Goal: Task Accomplishment & Management: Manage account settings

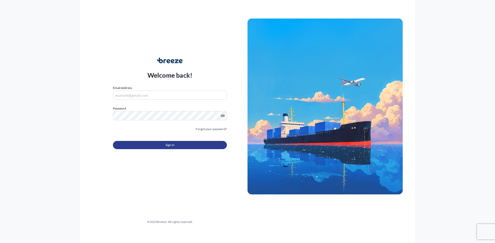
type input "[EMAIL_ADDRESS][DOMAIN_NAME]"
click at [176, 144] on button "Sign In" at bounding box center [170, 145] width 114 height 8
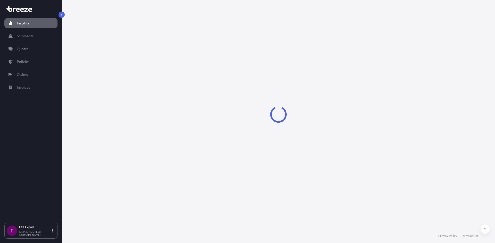
select select "2025"
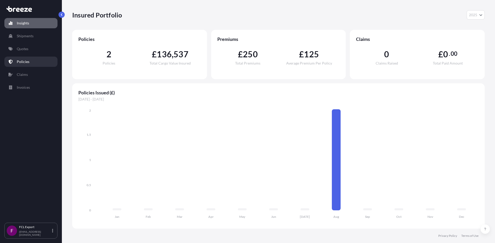
click at [27, 63] on p "Policies" at bounding box center [23, 61] width 13 height 5
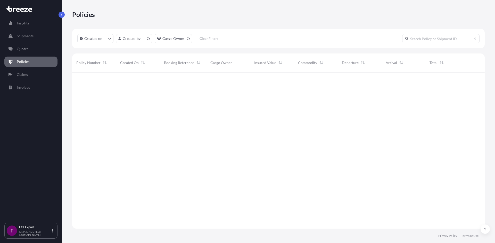
scroll to position [156, 408]
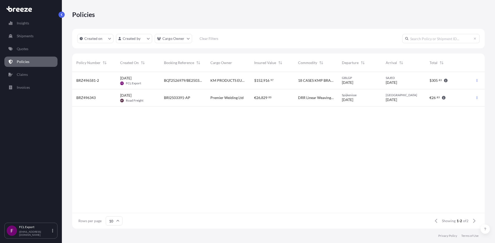
click at [182, 80] on span "BQT2526979/BE2503848" at bounding box center [183, 80] width 38 height 5
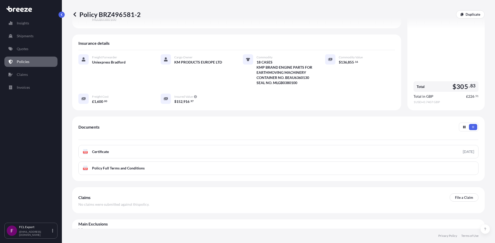
scroll to position [87, 0]
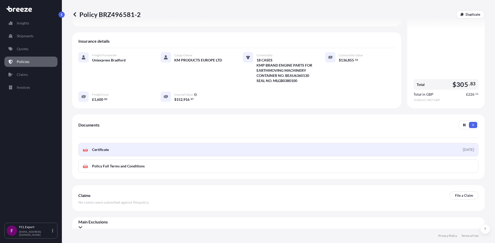
click at [95, 147] on span "Certificate" at bounding box center [100, 149] width 17 height 5
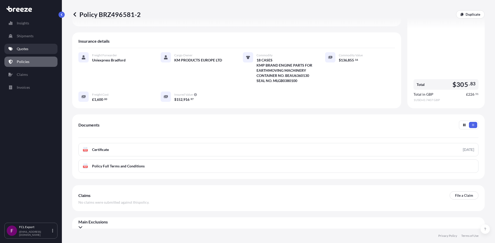
click at [23, 48] on p "Quotes" at bounding box center [23, 48] width 12 height 5
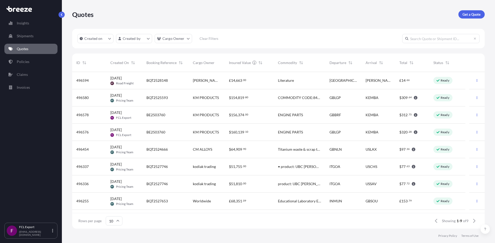
click at [275, 23] on div "Quotes Get a Quote" at bounding box center [278, 14] width 412 height 29
click at [310, 25] on div "Quotes Get a Quote" at bounding box center [278, 14] width 412 height 29
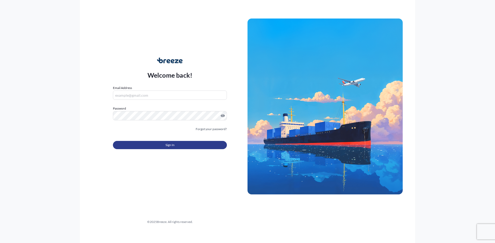
type input "[EMAIL_ADDRESS][DOMAIN_NAME]"
click at [173, 147] on span "Sign In" at bounding box center [169, 145] width 9 height 5
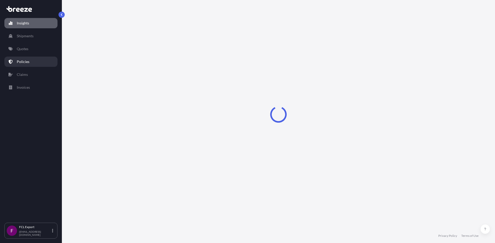
select select "2025"
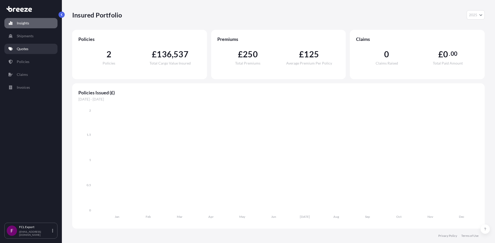
click at [26, 51] on p "Quotes" at bounding box center [23, 48] width 12 height 5
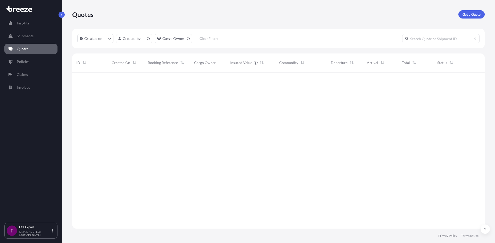
scroll to position [156, 408]
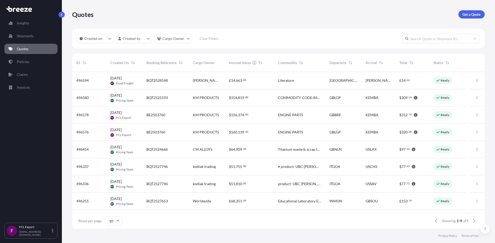
click at [171, 99] on div "BQT2525593" at bounding box center [165, 97] width 38 height 5
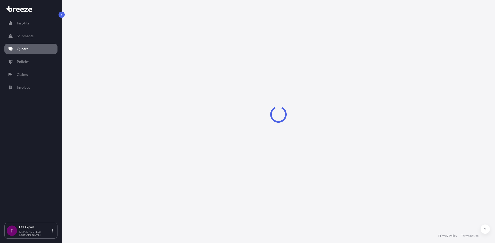
select select "Sea"
select select "2"
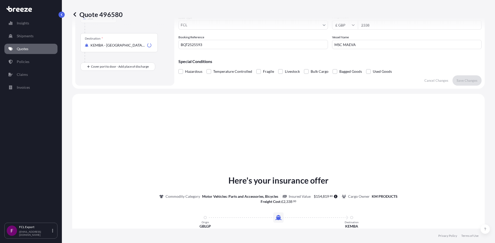
scroll to position [155, 0]
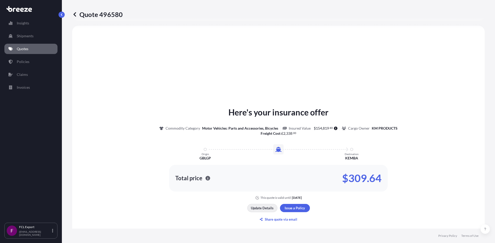
click at [261, 208] on p "Update Details" at bounding box center [262, 208] width 23 height 5
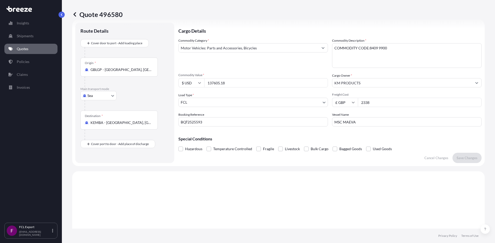
scroll to position [8, 0]
drag, startPoint x: 394, startPoint y: 51, endPoint x: 333, endPoint y: 50, distance: 61.3
click at [333, 50] on textarea "COMMODITY CODE:8409 9900" at bounding box center [406, 56] width 149 height 25
click at [9, 48] on icon at bounding box center [11, 49] width 4 height 4
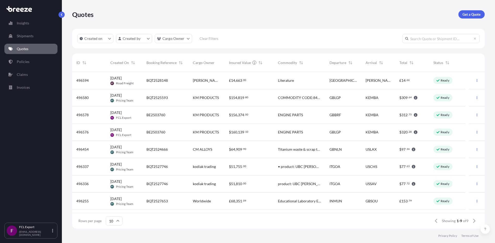
click at [226, 98] on div "$ 154 , 819 . 80" at bounding box center [249, 97] width 49 height 17
select select "Sea"
select select "2"
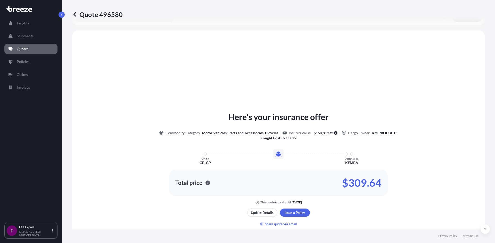
scroll to position [155, 0]
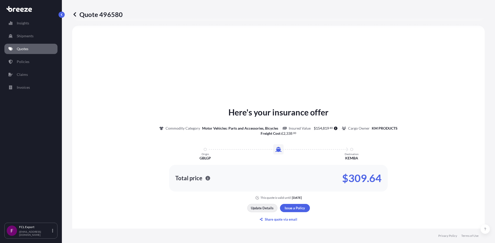
click at [261, 211] on p "Update Details" at bounding box center [262, 208] width 23 height 5
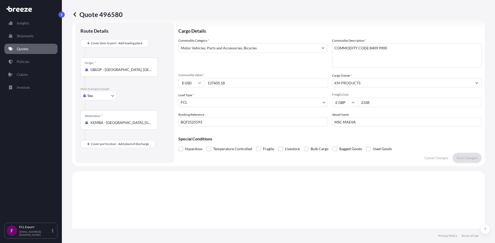
scroll to position [8, 0]
click at [230, 84] on input "137605.18" at bounding box center [266, 83] width 124 height 9
type input "142158.18"
drag, startPoint x: 394, startPoint y: 50, endPoint x: 309, endPoint y: 49, distance: 85.3
click at [309, 49] on div "Commodity Category * Motor Vehicles: Parts and Accessories, Bicycles Commodity …" at bounding box center [329, 83] width 303 height 89
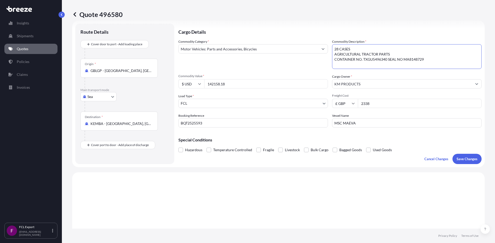
type textarea "28 CASES AGRICULTURAL TRACTOR PARTS CONTAINER NO. TXGU5496340 SEAL NO MA8148729"
click at [374, 105] on input "2338" at bounding box center [420, 103] width 124 height 9
type input "2550"
click at [239, 127] on input "BQT2525593" at bounding box center [252, 123] width 149 height 9
type input "BQT2525593/BE2503760"
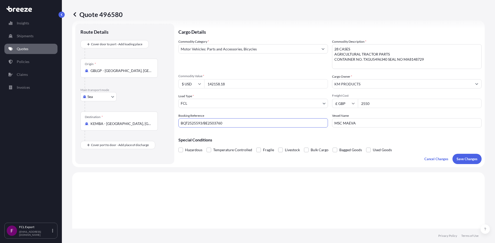
click at [366, 85] on input "KM PRODUCTS" at bounding box center [402, 83] width 140 height 9
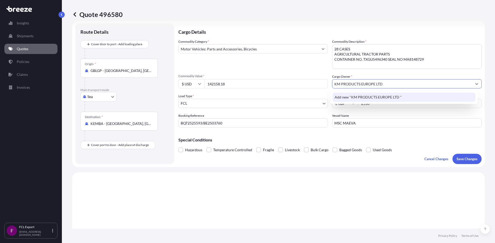
click at [372, 97] on span "Add new "KM PRODUCTS EUROPE LTD "" at bounding box center [367, 97] width 67 height 5
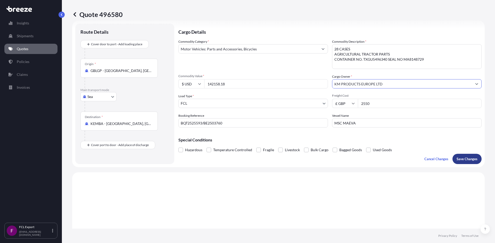
type input "KM PRODUCTS EUROPE LTD"
click at [459, 158] on p "Save Changes" at bounding box center [466, 159] width 21 height 5
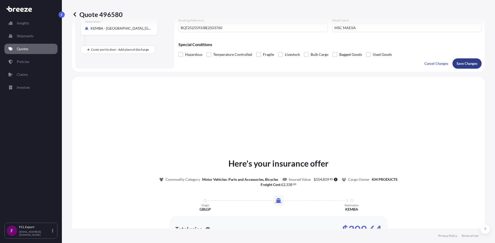
scroll to position [155, 0]
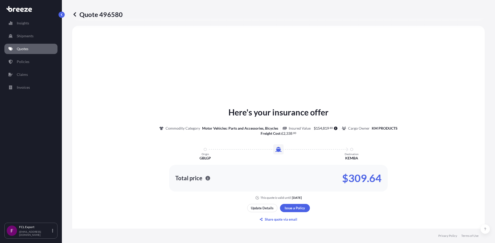
select select "Sea"
select select "2"
click at [25, 51] on p "Quotes" at bounding box center [23, 48] width 12 height 5
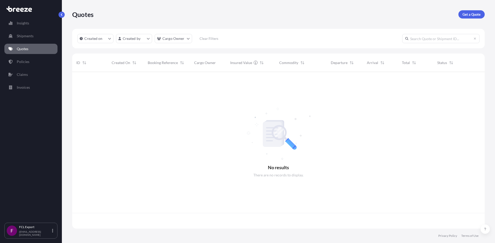
scroll to position [156, 408]
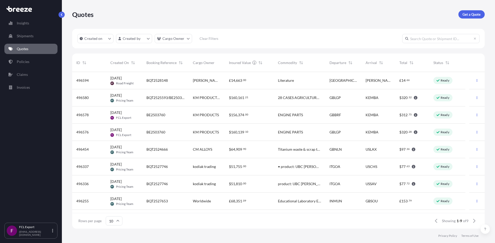
click at [230, 101] on div "$ 160 , 161 . 21" at bounding box center [249, 97] width 49 height 17
select select "Sea"
select select "2"
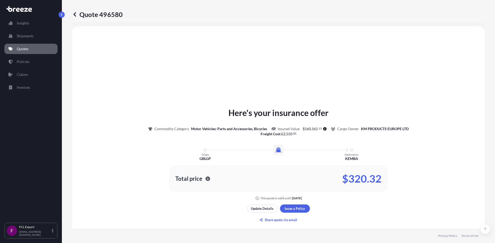
scroll to position [155, 0]
click at [259, 209] on p "Update Details" at bounding box center [262, 208] width 23 height 5
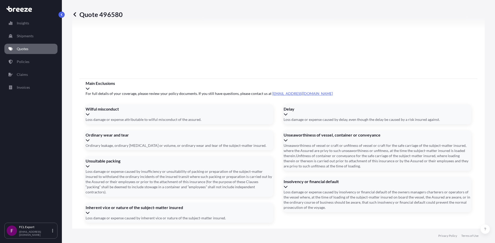
scroll to position [574, 0]
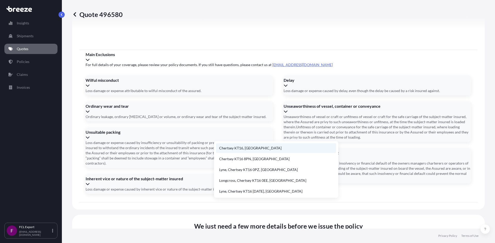
click at [248, 148] on li "Chertsey KT16, UK" at bounding box center [276, 149] width 120 height 10
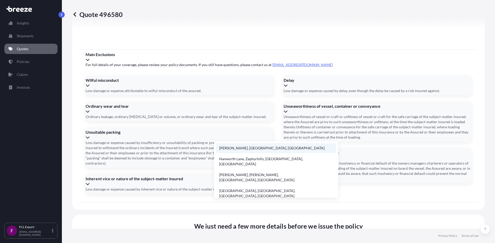
click at [246, 148] on li "Hanworth Lane, Chertsey, UK" at bounding box center [276, 149] width 120 height 10
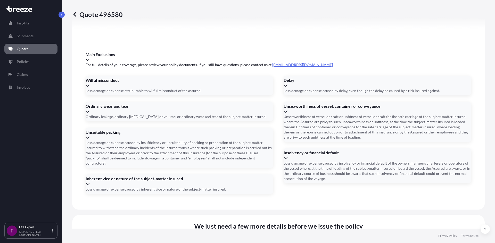
type input "[PERSON_NAME], Chertsey KT16, [GEOGRAPHIC_DATA]"
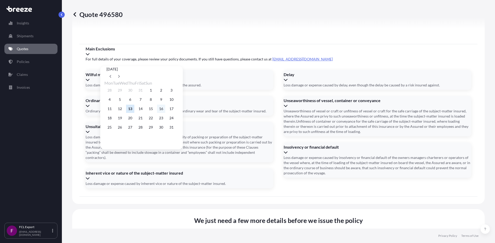
click at [165, 111] on button "16" at bounding box center [161, 109] width 8 height 8
type input "[DATE]"
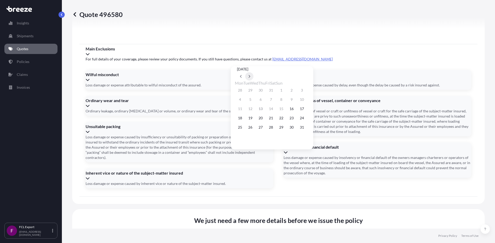
click at [253, 72] on button at bounding box center [249, 76] width 8 height 8
click at [306, 92] on button "5" at bounding box center [302, 90] width 8 height 8
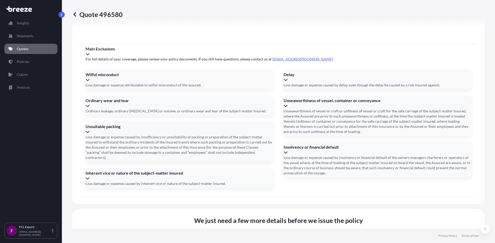
type input "05/10/2025"
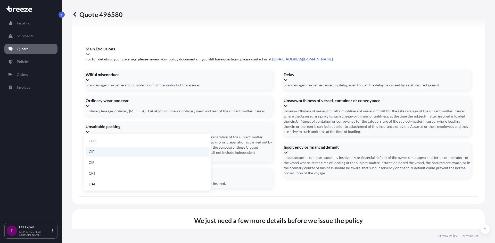
click at [132, 154] on li "CIF" at bounding box center [147, 152] width 123 height 10
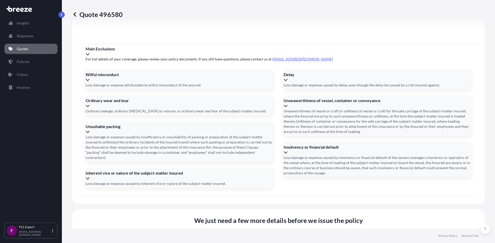
type input "t"
type input "TXGU5496340 SEAL NO MA814729"
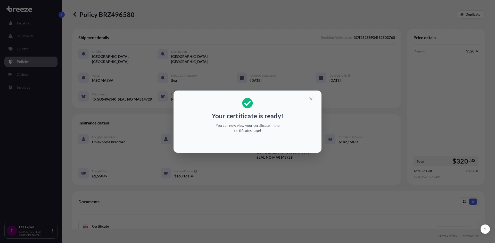
click at [26, 138] on div "Your certificate is ready! You can now view your certificate in the certificate…" at bounding box center [247, 121] width 495 height 243
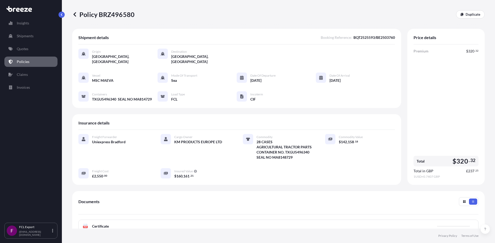
click at [27, 61] on p "Policies" at bounding box center [23, 61] width 13 height 5
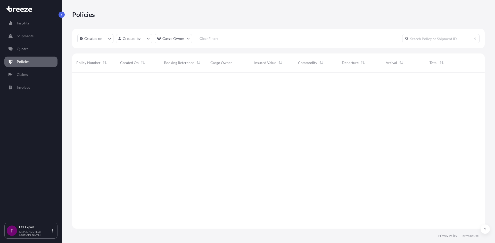
scroll to position [156, 408]
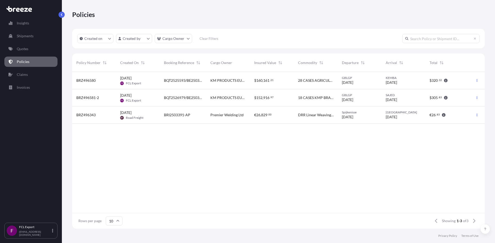
click at [194, 82] on span "BQT2525593/BE2503760" at bounding box center [183, 80] width 38 height 5
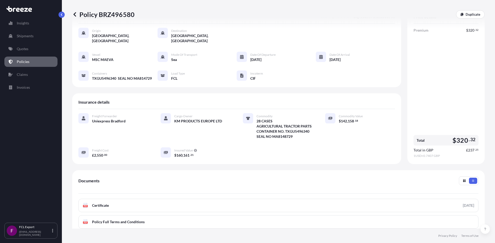
scroll to position [59, 0]
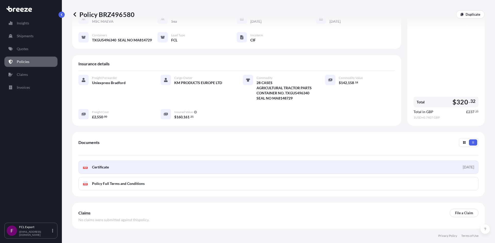
click at [108, 168] on span "Certificate" at bounding box center [100, 167] width 17 height 5
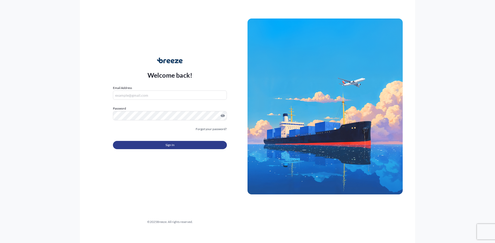
type input "[EMAIL_ADDRESS][DOMAIN_NAME]"
click at [164, 147] on button "Sign In" at bounding box center [170, 145] width 114 height 8
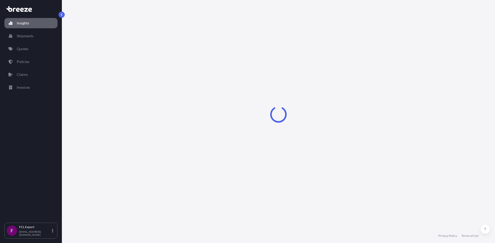
select select "2025"
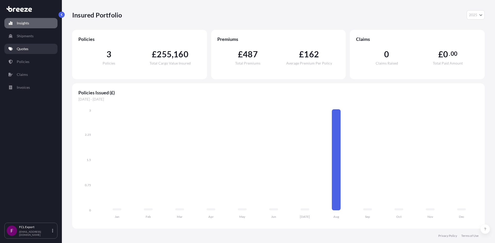
click at [16, 48] on link "Quotes" at bounding box center [30, 49] width 53 height 10
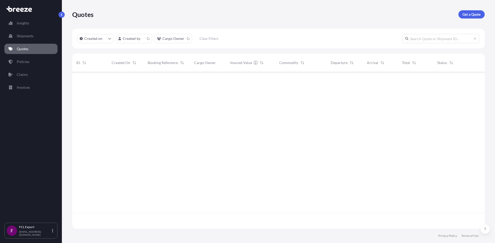
scroll to position [156, 408]
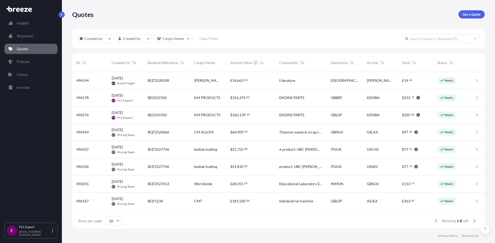
click at [11, 47] on link "Quotes" at bounding box center [30, 49] width 53 height 10
click at [21, 61] on p "Policies" at bounding box center [23, 61] width 13 height 5
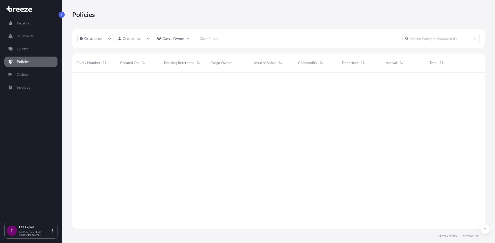
scroll to position [156, 408]
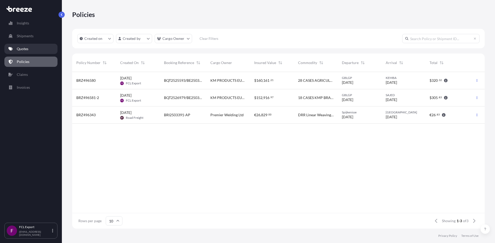
click at [30, 50] on link "Quotes" at bounding box center [30, 49] width 53 height 10
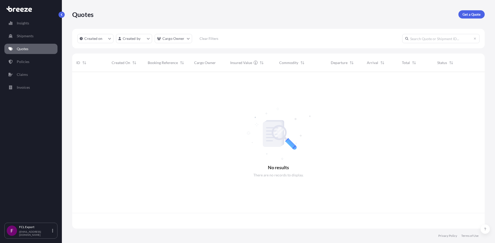
scroll to position [156, 408]
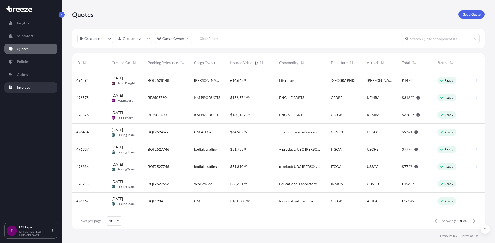
click at [24, 83] on link "Invoices" at bounding box center [30, 87] width 53 height 10
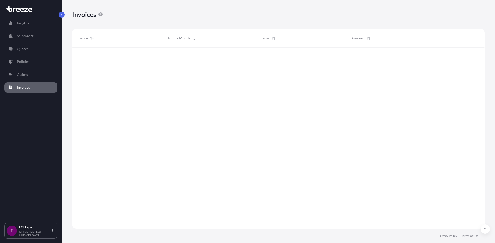
scroll to position [196, 408]
click at [22, 46] on p "Quotes" at bounding box center [23, 48] width 12 height 5
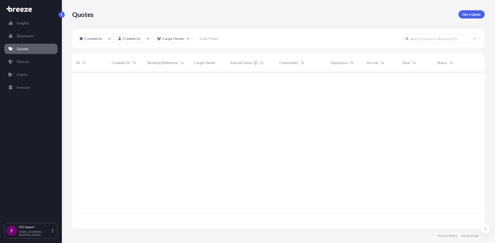
scroll to position [156, 408]
click at [28, 36] on p "Shipments" at bounding box center [25, 35] width 17 height 5
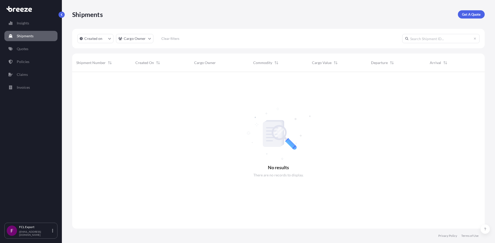
scroll to position [172, 408]
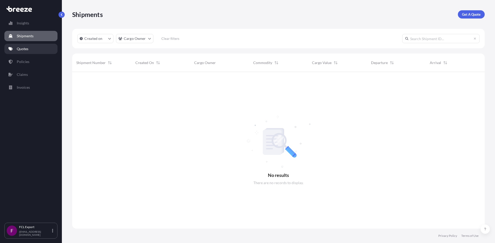
click at [27, 47] on p "Quotes" at bounding box center [23, 48] width 12 height 5
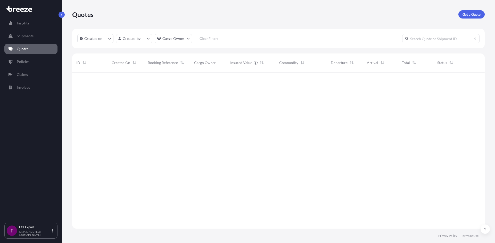
scroll to position [156, 408]
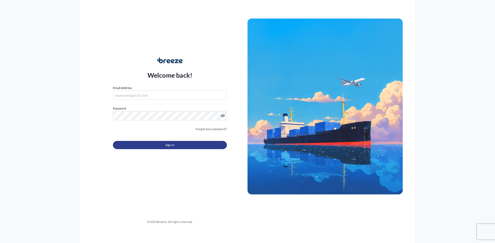
type input "[EMAIL_ADDRESS][DOMAIN_NAME]"
click at [187, 144] on button "Sign In" at bounding box center [170, 145] width 114 height 8
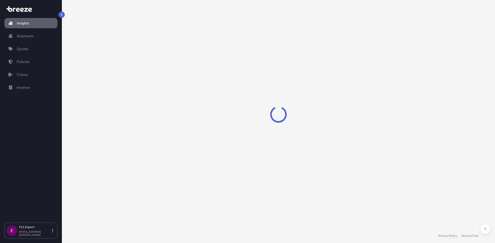
select select "2025"
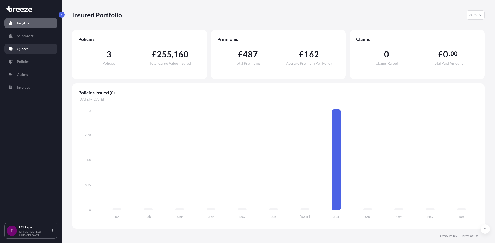
click at [16, 49] on link "Quotes" at bounding box center [30, 49] width 53 height 10
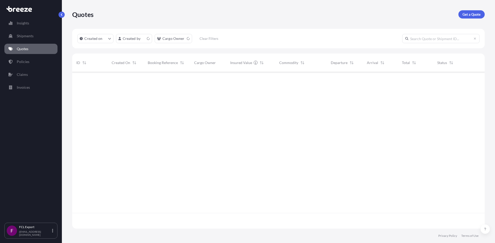
scroll to position [156, 408]
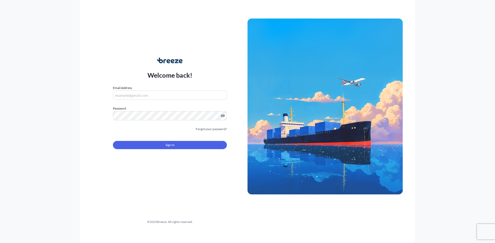
type input "[EMAIL_ADDRESS][DOMAIN_NAME]"
click at [164, 146] on button "Sign In" at bounding box center [170, 145] width 114 height 8
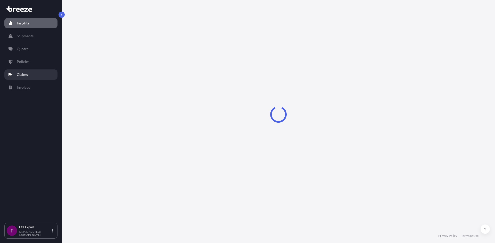
select select "2025"
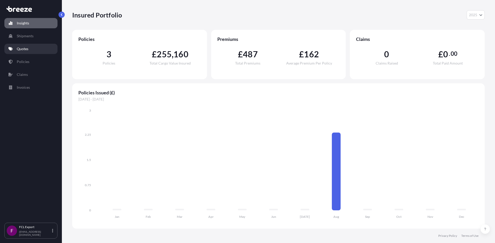
click at [27, 53] on link "Quotes" at bounding box center [30, 49] width 53 height 10
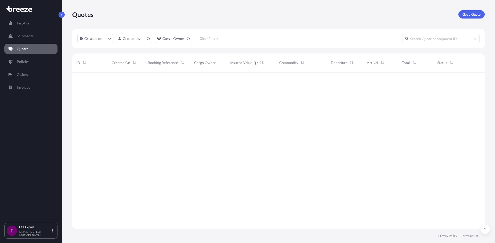
scroll to position [156, 408]
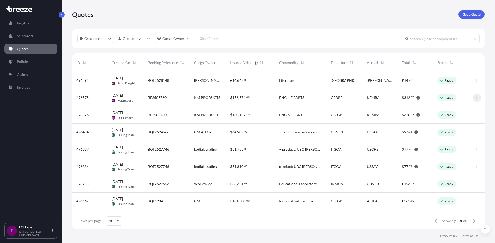
click at [475, 98] on icon "button" at bounding box center [476, 97] width 3 height 3
click at [464, 100] on link "Edit quote" at bounding box center [453, 99] width 39 height 8
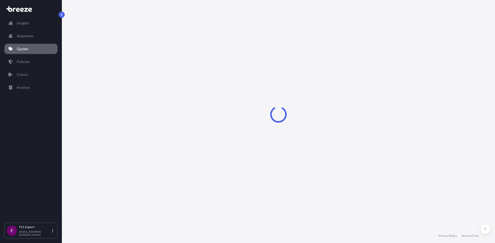
select select "Sea"
select select "2"
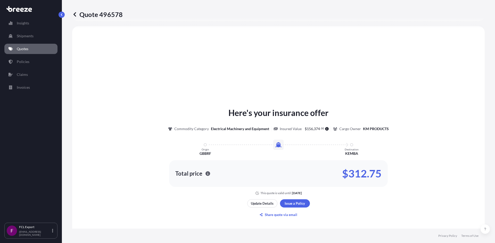
scroll to position [248, 0]
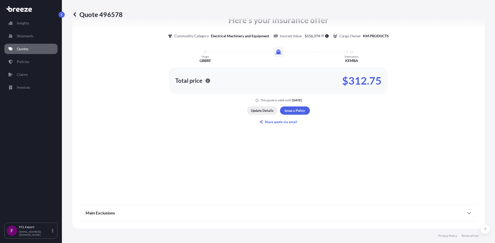
click at [265, 113] on p "Update Details" at bounding box center [262, 110] width 23 height 5
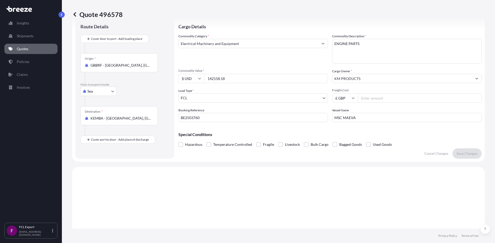
scroll to position [8, 0]
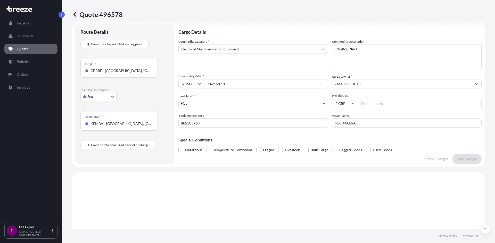
click at [75, 15] on icon at bounding box center [74, 14] width 5 height 5
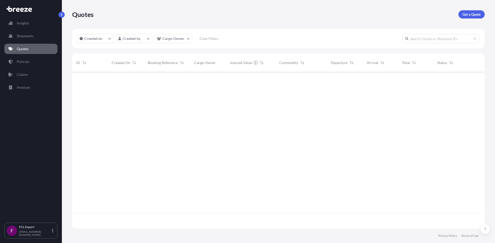
scroll to position [156, 408]
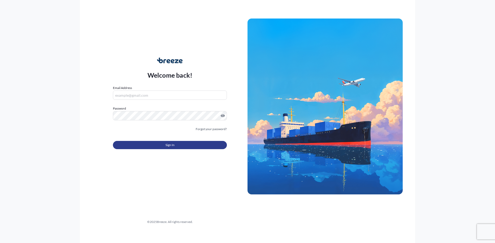
type input "[EMAIL_ADDRESS][DOMAIN_NAME]"
click at [168, 149] on button "Sign In" at bounding box center [170, 145] width 114 height 8
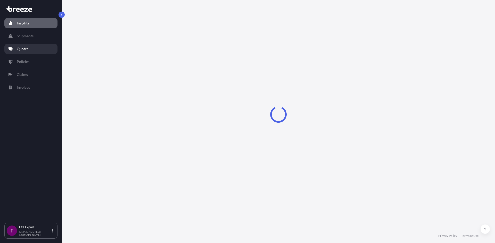
click at [23, 52] on link "Quotes" at bounding box center [30, 49] width 53 height 10
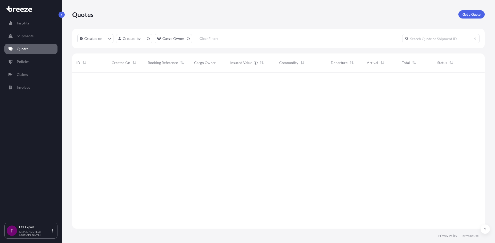
scroll to position [156, 408]
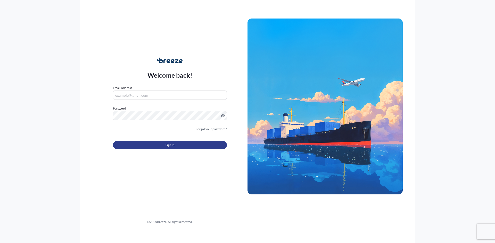
type input "[EMAIL_ADDRESS][DOMAIN_NAME]"
click at [183, 145] on button "Sign In" at bounding box center [170, 145] width 114 height 8
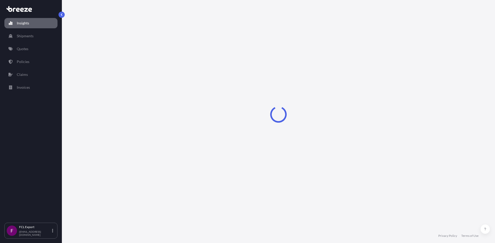
select select "2025"
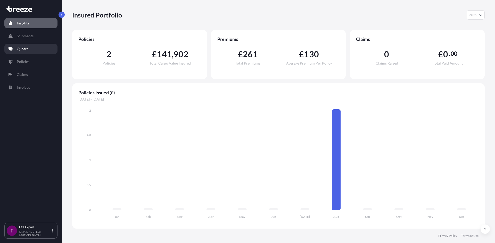
click at [31, 49] on link "Quotes" at bounding box center [30, 49] width 53 height 10
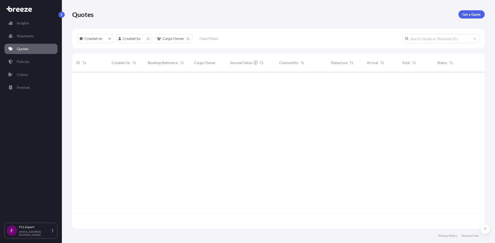
scroll to position [156, 408]
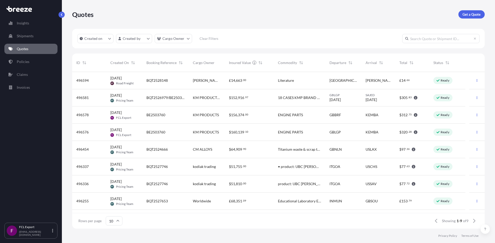
click at [170, 98] on span "BQT2526979/BE2503848" at bounding box center [165, 97] width 38 height 5
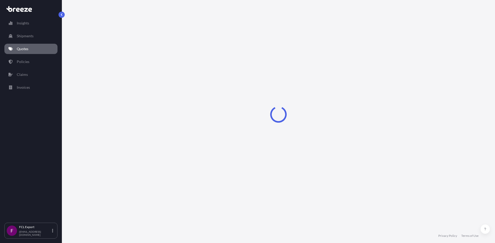
select select "Sea"
select select "2"
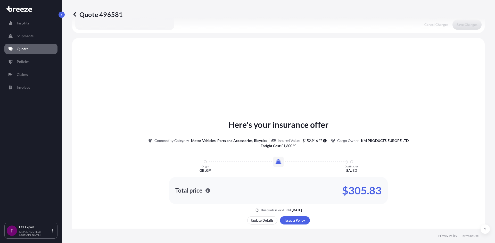
scroll to position [155, 0]
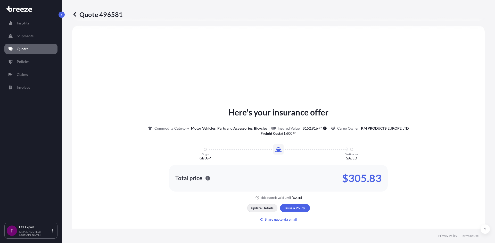
click at [262, 210] on p "Update Details" at bounding box center [262, 208] width 23 height 5
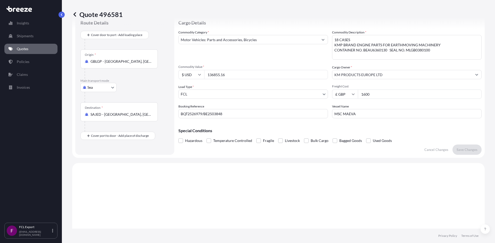
scroll to position [8, 0]
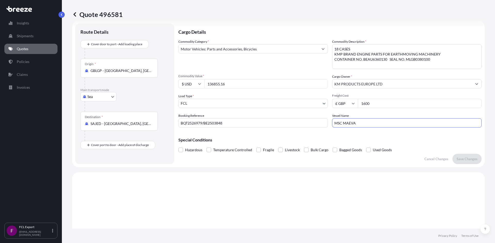
drag, startPoint x: 365, startPoint y: 124, endPoint x: 356, endPoint y: 114, distance: 13.5
click at [365, 124] on input "MSC MAEVA" at bounding box center [406, 123] width 149 height 9
type input "M"
type input "l"
type input "LOS ANGELES EXPRESS"
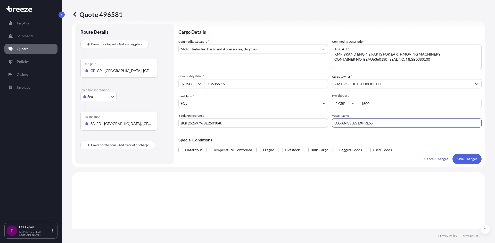
click at [229, 84] on input "136855.16" at bounding box center [266, 83] width 124 height 9
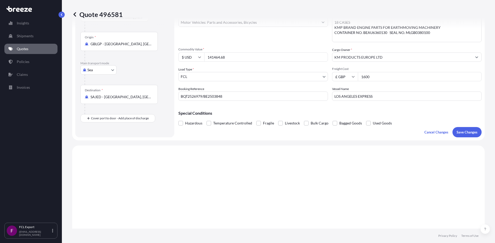
scroll to position [0, 0]
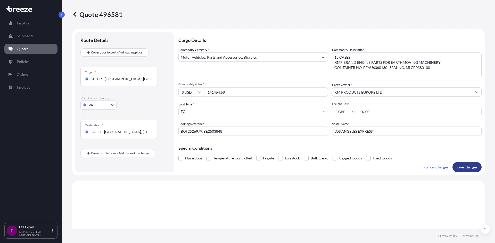
type input "141464.68"
click at [460, 167] on p "Save Changes" at bounding box center [466, 167] width 21 height 5
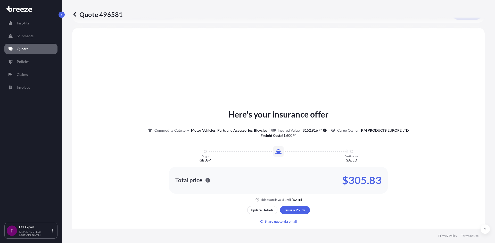
scroll to position [155, 0]
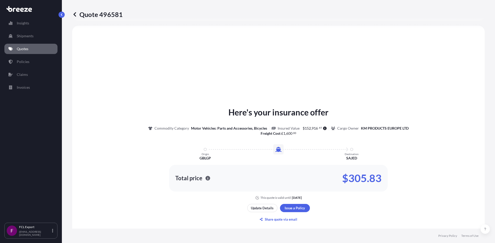
select select "Sea"
select select "2"
click at [18, 50] on p "Quotes" at bounding box center [23, 48] width 12 height 5
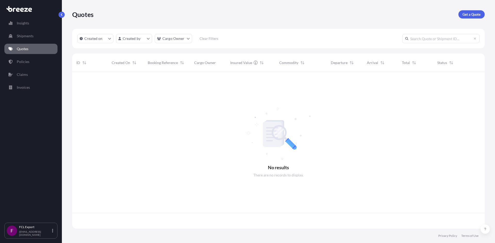
scroll to position [156, 408]
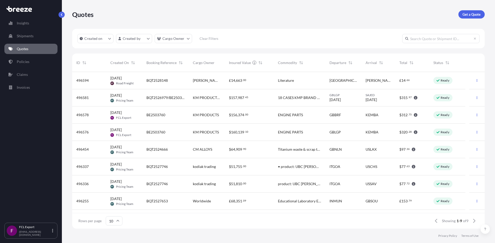
click at [281, 98] on span "18 CASES KMP BRAND ENGINE PARTS FOR EARTHMOVING MACHINERY CONTAINER NO. BEAU636…" at bounding box center [299, 97] width 43 height 5
select select "Sea"
select select "2"
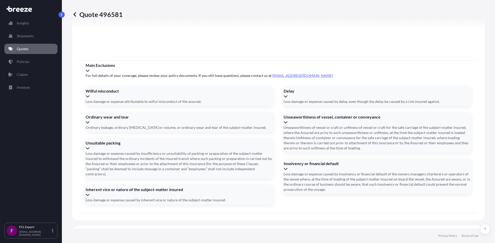
scroll to position [574, 0]
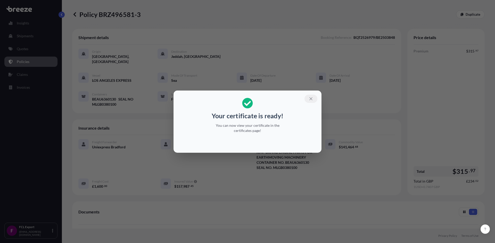
click at [310, 98] on icon "button" at bounding box center [310, 99] width 5 height 5
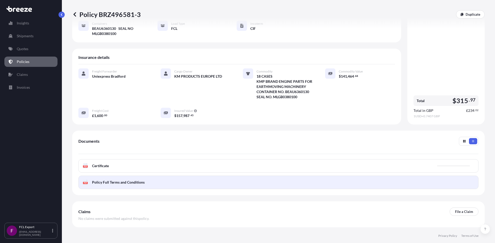
scroll to position [77, 0]
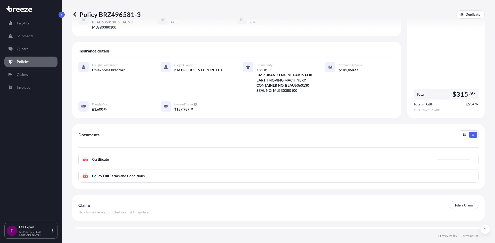
click at [112, 157] on div "PDF Certificate" at bounding box center [278, 159] width 400 height 13
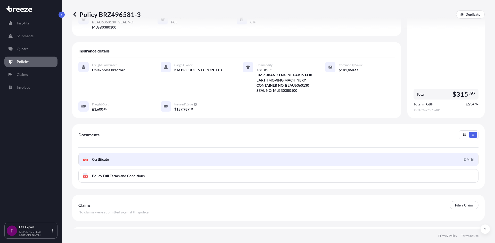
click at [100, 157] on span "Certificate" at bounding box center [100, 159] width 17 height 5
